Goal: Use online tool/utility: Utilize a website feature to perform a specific function

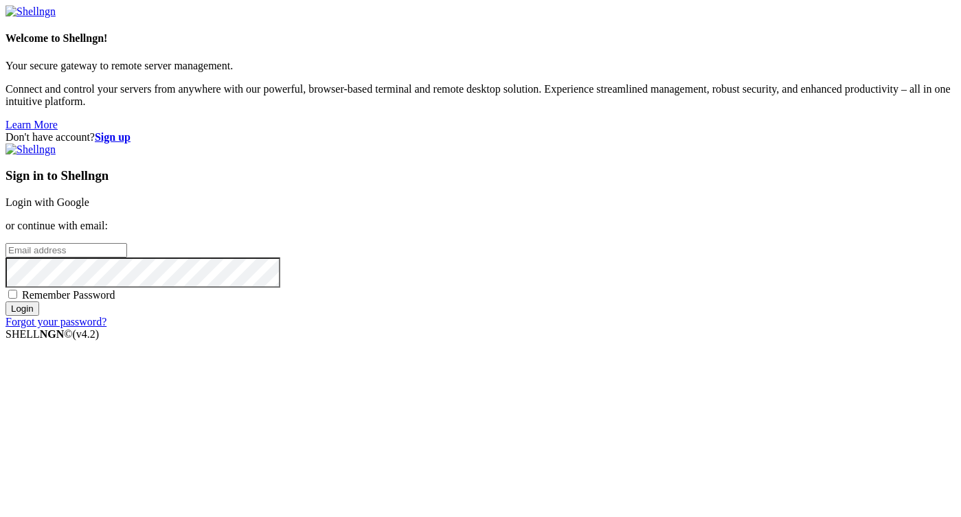
click at [89, 197] on link "Login with Google" at bounding box center [47, 203] width 84 height 12
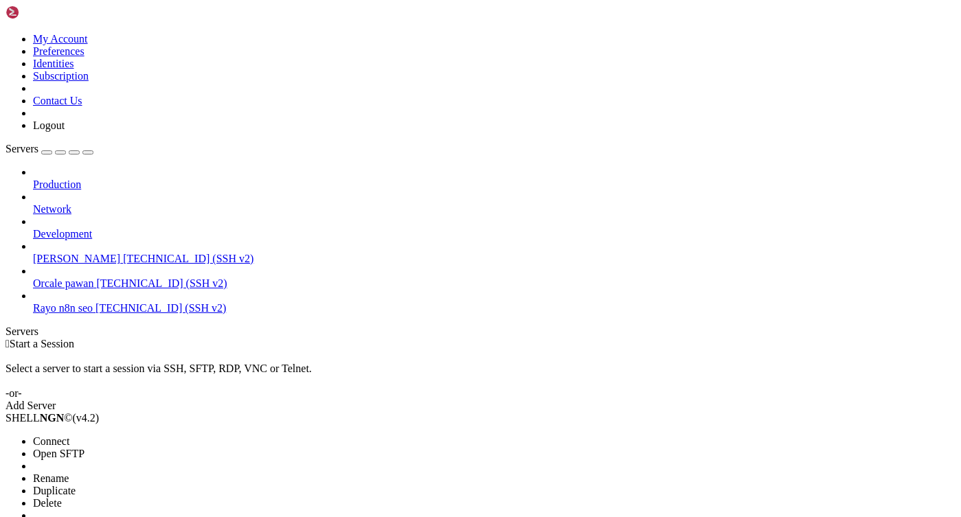
click at [69, 436] on span "Connect" at bounding box center [51, 442] width 36 height 12
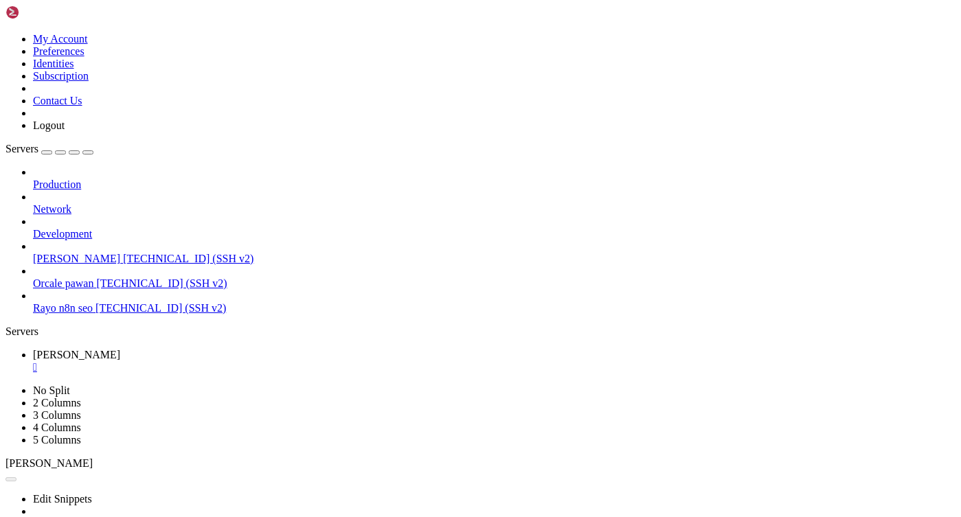
paste textarea "CDN_BASE_URL=[URL][DOMAIN_NAME]"
type textarea "CDN_BASE_URL=[URL][DOMAIN_NAME]"
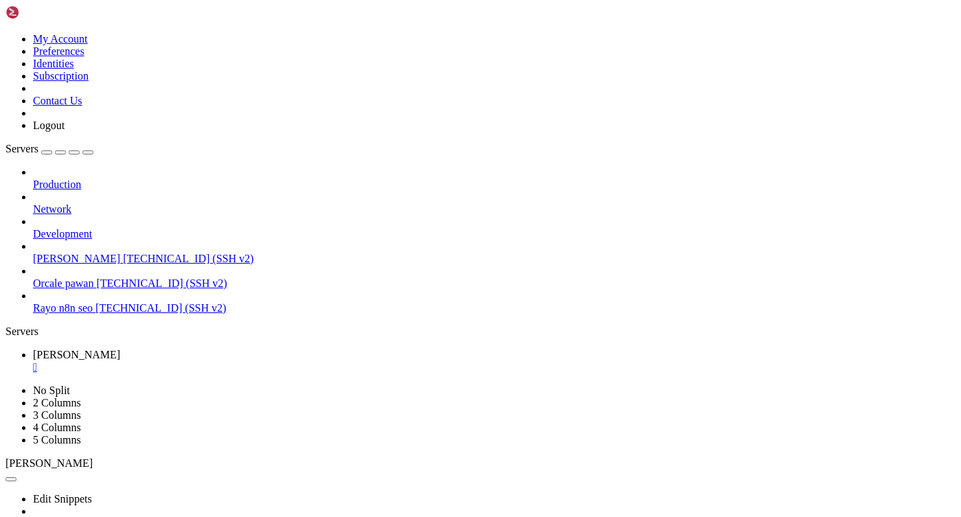
scroll to position [10, 0]
paste textarea "pawan_Qd5tW"
type textarea "pawan_Qd5tW"
